Goal: Information Seeking & Learning: Learn about a topic

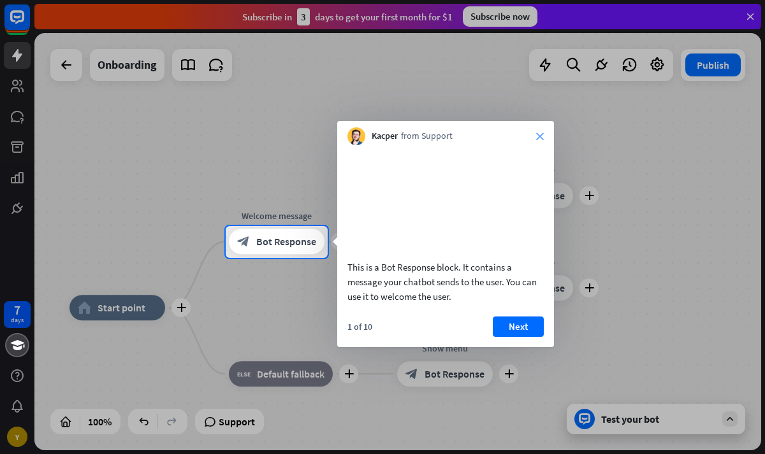
click at [540, 133] on icon "close" at bounding box center [540, 137] width 8 height 8
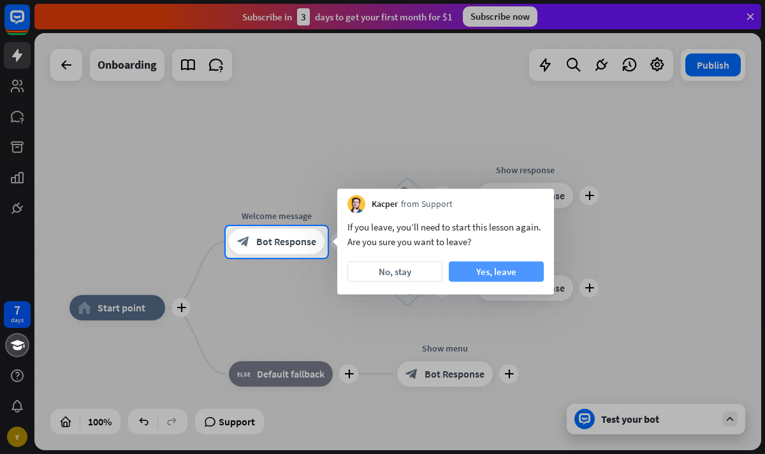
click at [474, 268] on button "Yes, leave" at bounding box center [496, 272] width 95 height 20
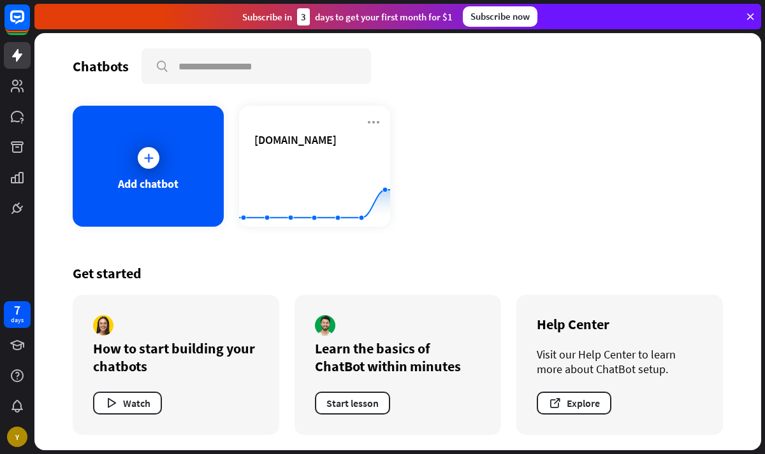
click at [588, 6] on div "Subscribe [DATE] to get your first month for $1 Subscribe now" at bounding box center [397, 16] width 727 height 25
click at [10, 23] on rect at bounding box center [17, 17] width 28 height 28
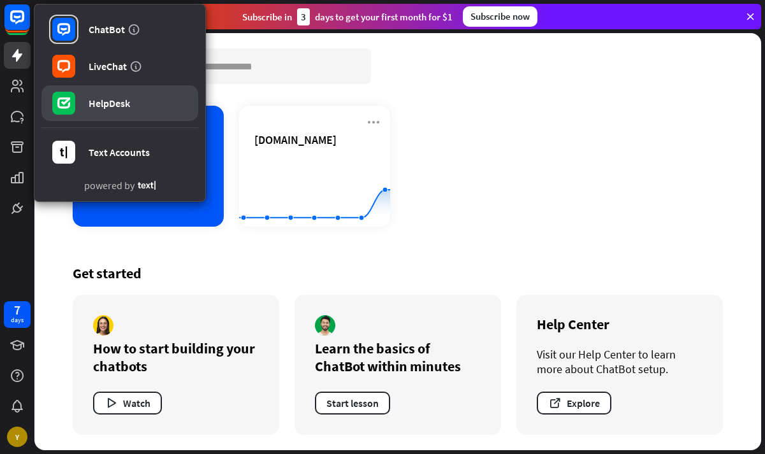
click at [94, 112] on link "HelpDesk" at bounding box center [119, 103] width 157 height 36
